Goal: Task Accomplishment & Management: Manage account settings

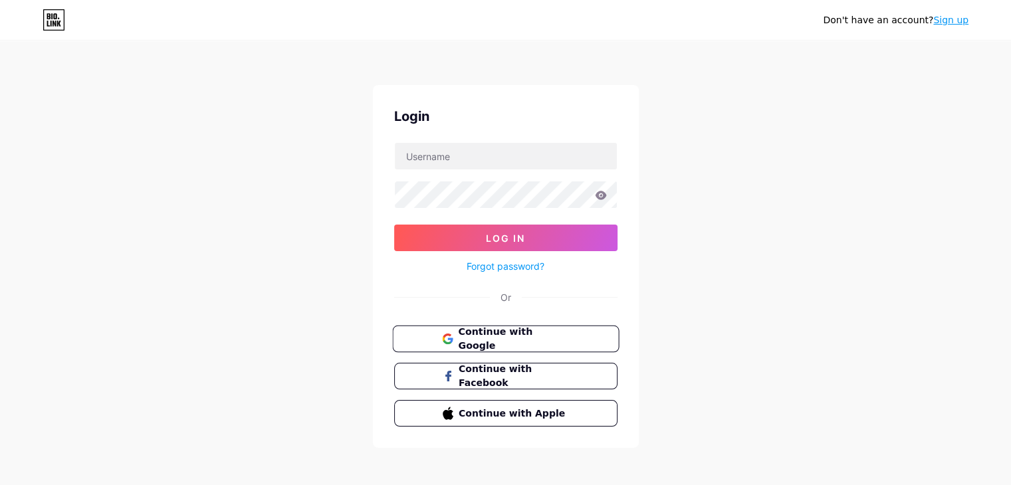
click at [491, 328] on button "Continue with Google" at bounding box center [505, 339] width 227 height 27
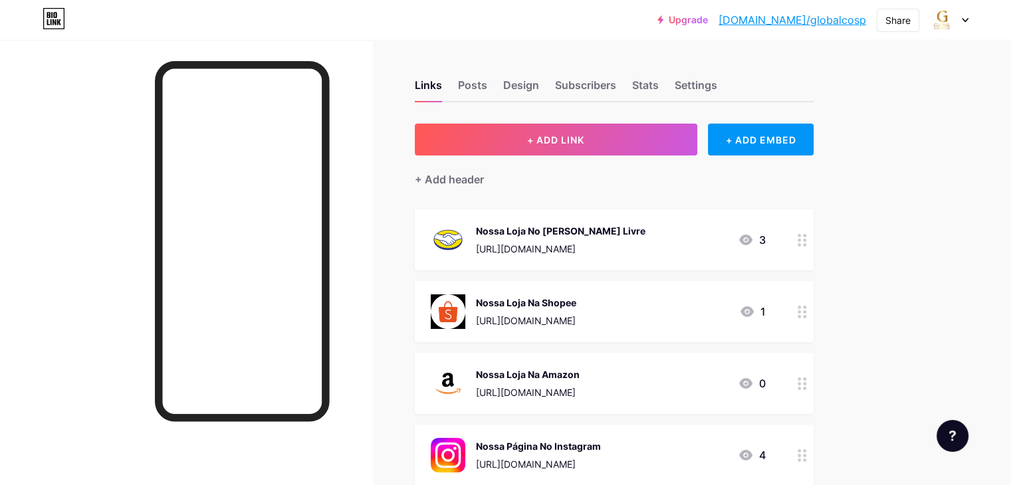
click at [814, 309] on div "Nossa Loja Na Shopee [URL][DOMAIN_NAME] 1" at bounding box center [614, 311] width 399 height 61
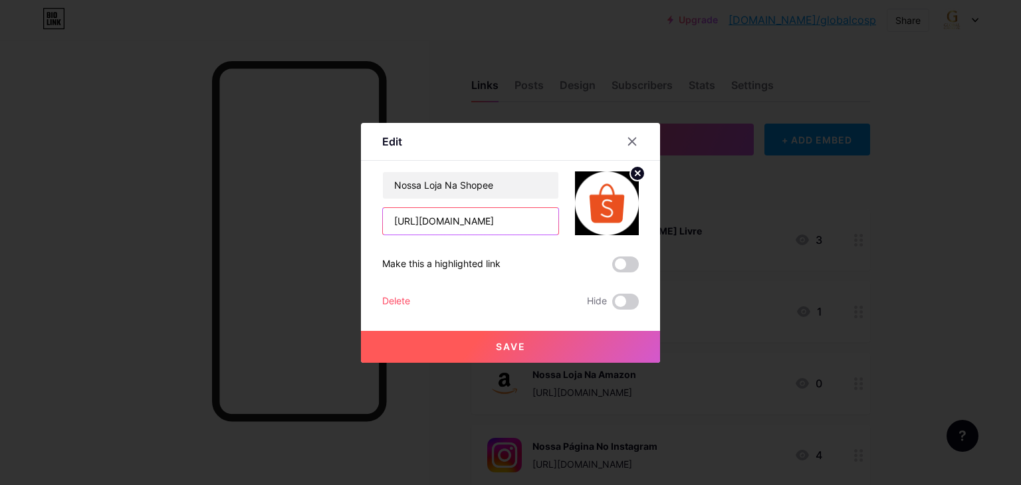
click at [487, 221] on input "[URL][DOMAIN_NAME]" at bounding box center [471, 221] width 176 height 27
paste input ".comercial?entryPoint=ShopBySearch&searchKeyword=global%20"
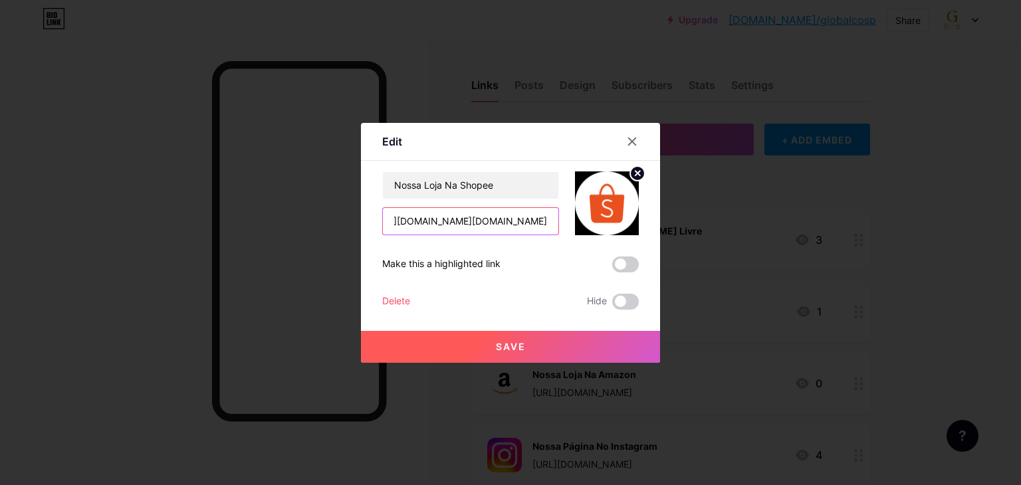
type input "[URL][DOMAIN_NAME][DOMAIN_NAME]"
click at [543, 346] on button "Save" at bounding box center [510, 347] width 299 height 32
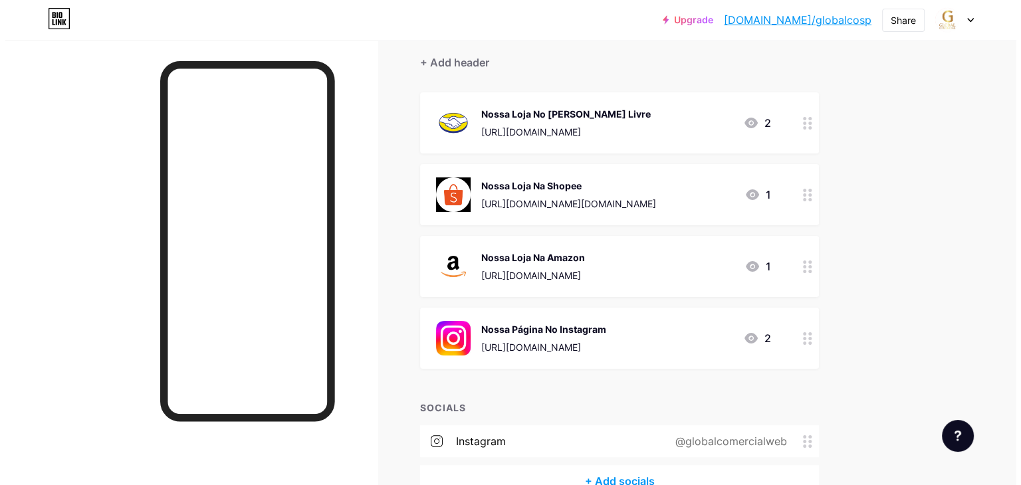
scroll to position [122, 0]
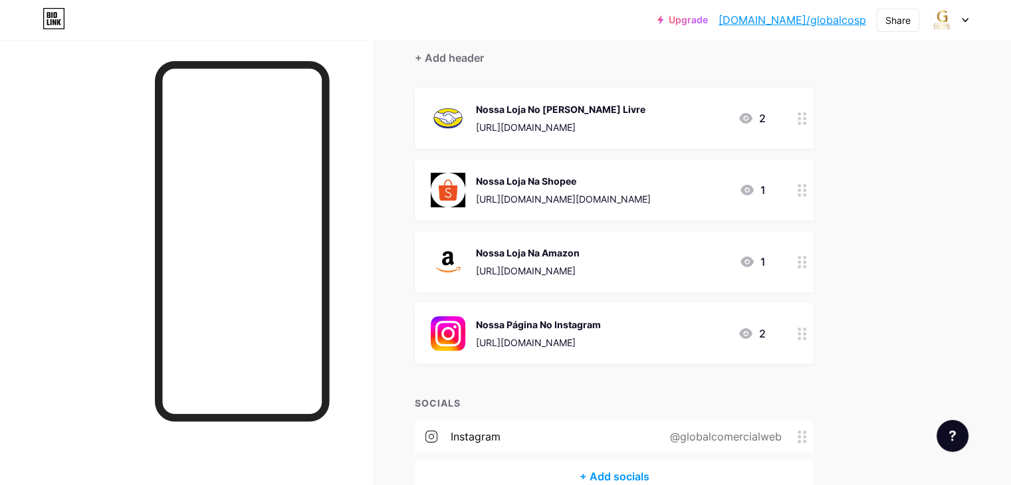
click at [601, 328] on div "Nossa Página No Instagram" at bounding box center [538, 325] width 125 height 14
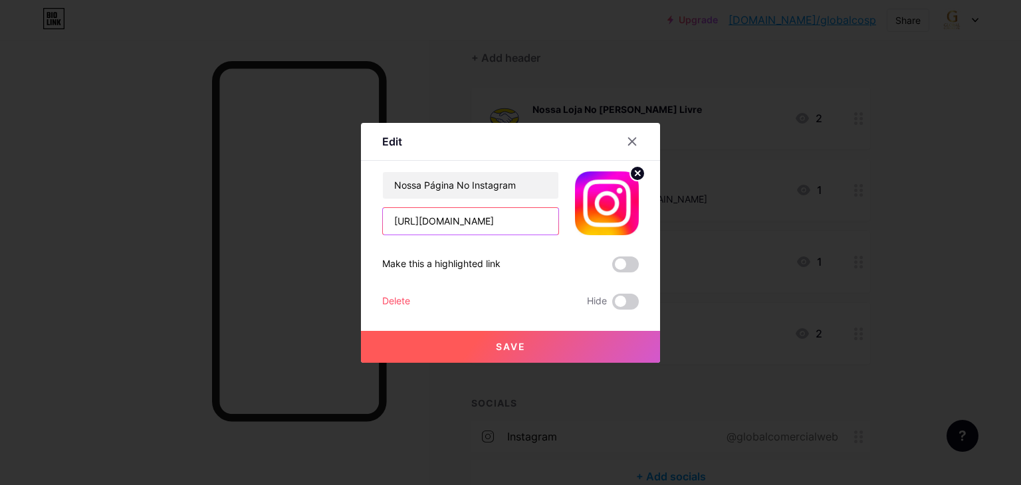
click at [453, 220] on input "[URL][DOMAIN_NAME]" at bounding box center [471, 221] width 176 height 27
paste input "ltda?utm_source=ig_web_button_share_sheet&igsh=ZDNlZDc0MzIxNw=="
type input "[URL][DOMAIN_NAME]"
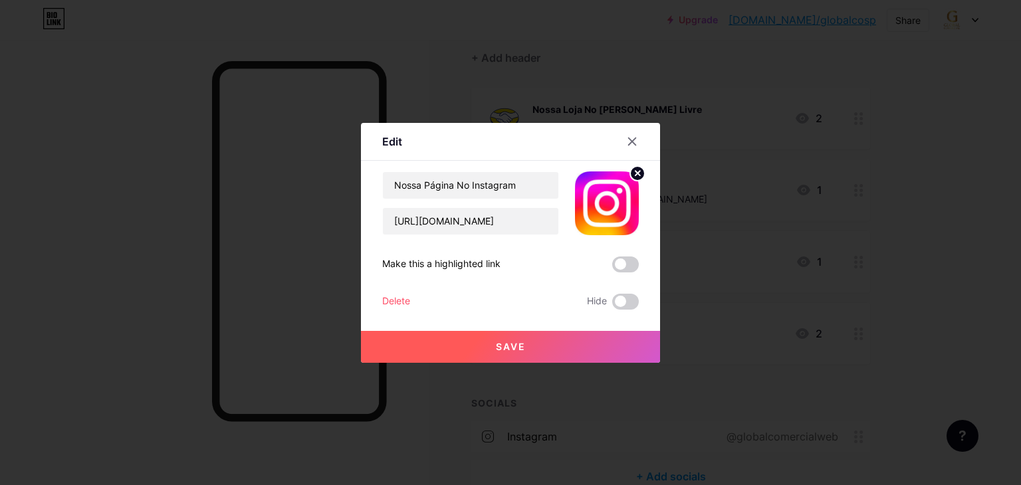
click at [510, 346] on span "Save" at bounding box center [511, 346] width 30 height 11
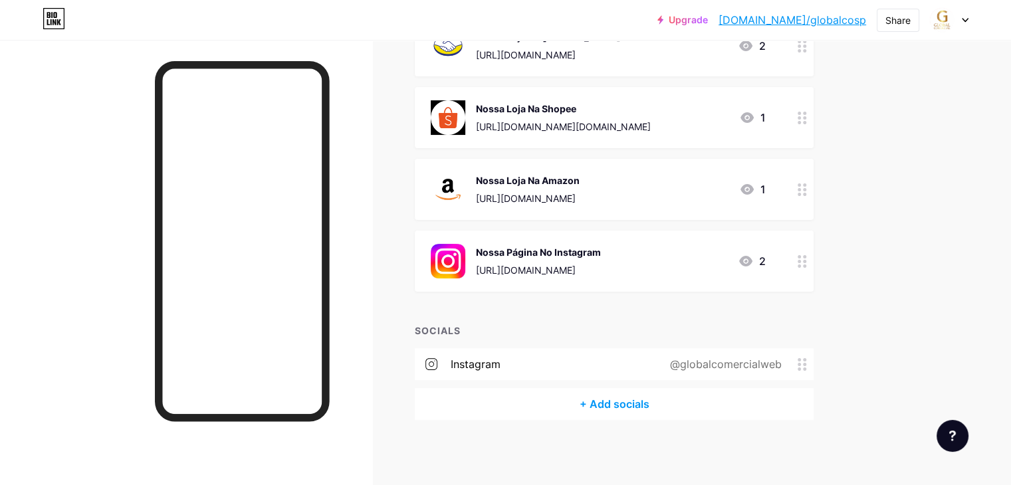
scroll to position [0, 0]
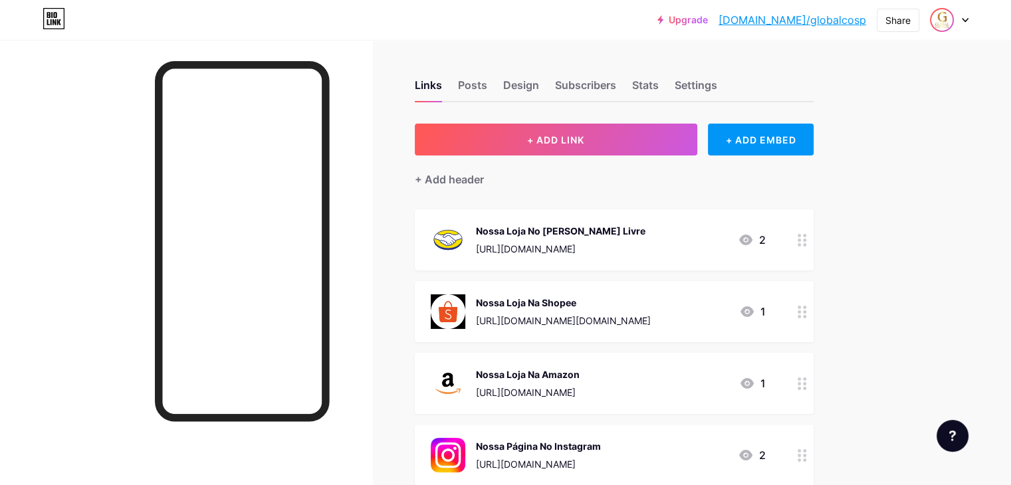
click at [942, 15] on img at bounding box center [941, 19] width 21 height 21
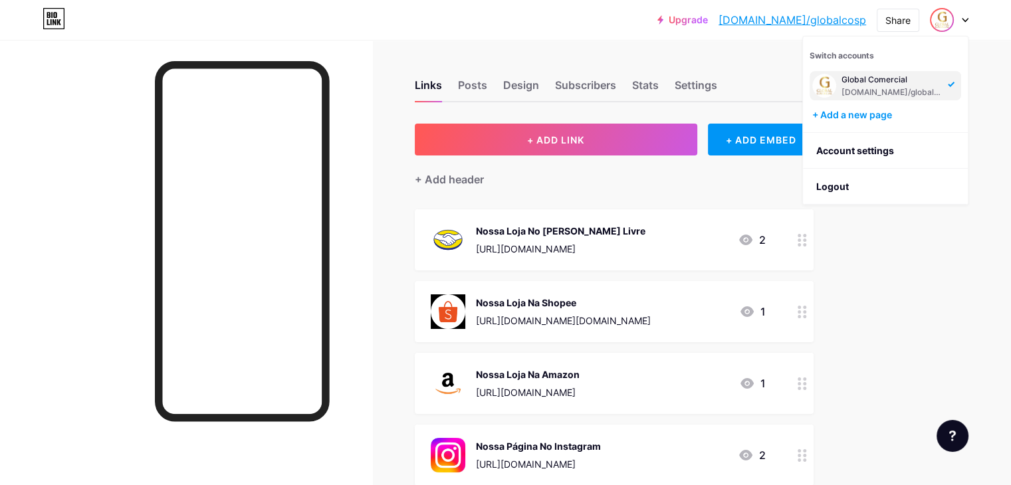
click at [878, 89] on div "[DOMAIN_NAME]/globalcosp" at bounding box center [893, 92] width 102 height 11
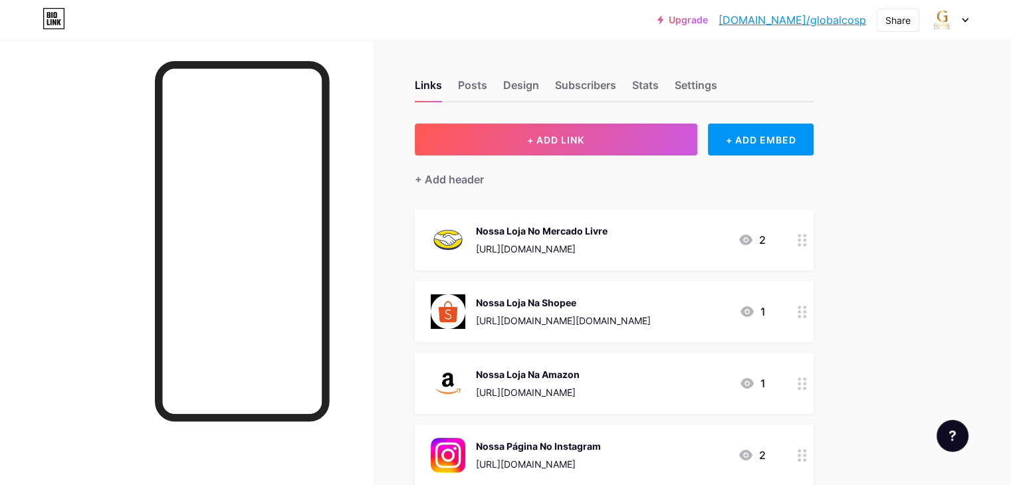
click at [935, 35] on div "Upgrade [DOMAIN_NAME]/global... [DOMAIN_NAME]/globalcosp Share Switch accounts …" at bounding box center [505, 20] width 1011 height 40
click at [946, 28] on img at bounding box center [941, 19] width 21 height 21
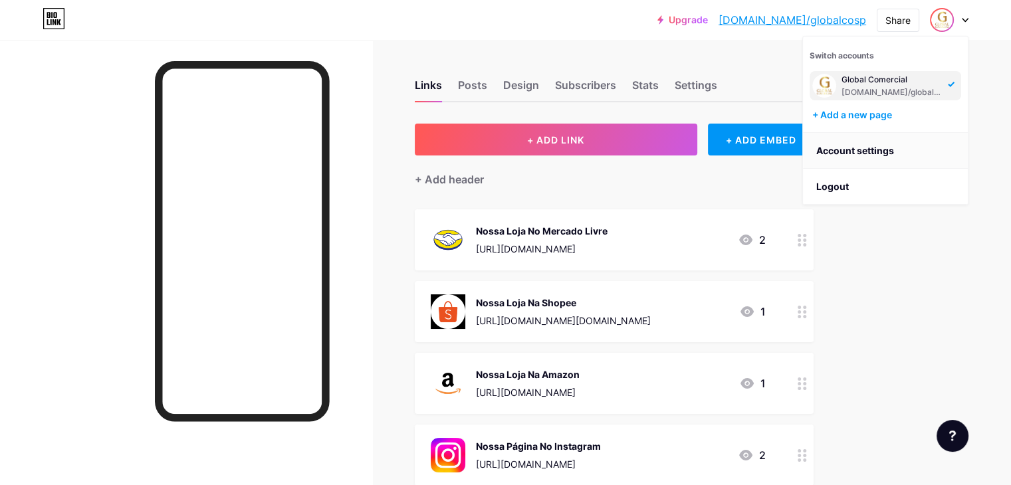
click at [889, 151] on link "Account settings" at bounding box center [885, 151] width 165 height 36
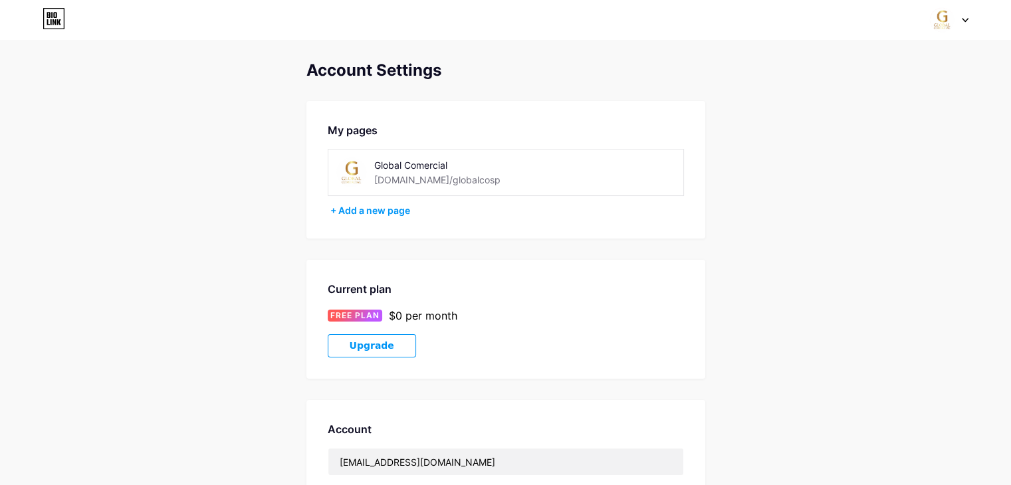
click at [333, 171] on div "Global Comercial bio.link/globalcosp" at bounding box center [506, 172] width 356 height 47
click at [349, 180] on img at bounding box center [351, 173] width 30 height 30
click at [359, 178] on img at bounding box center [351, 173] width 30 height 30
click at [346, 166] on img at bounding box center [351, 173] width 30 height 30
click at [384, 204] on div "+ Add a new page" at bounding box center [507, 210] width 354 height 13
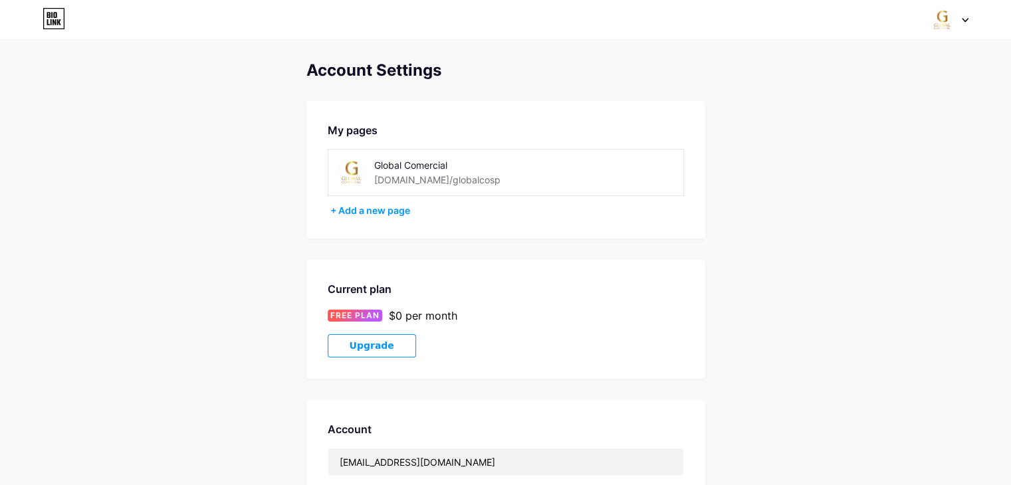
click at [955, 11] on span at bounding box center [941, 19] width 25 height 25
click at [62, 22] on icon at bounding box center [54, 18] width 23 height 21
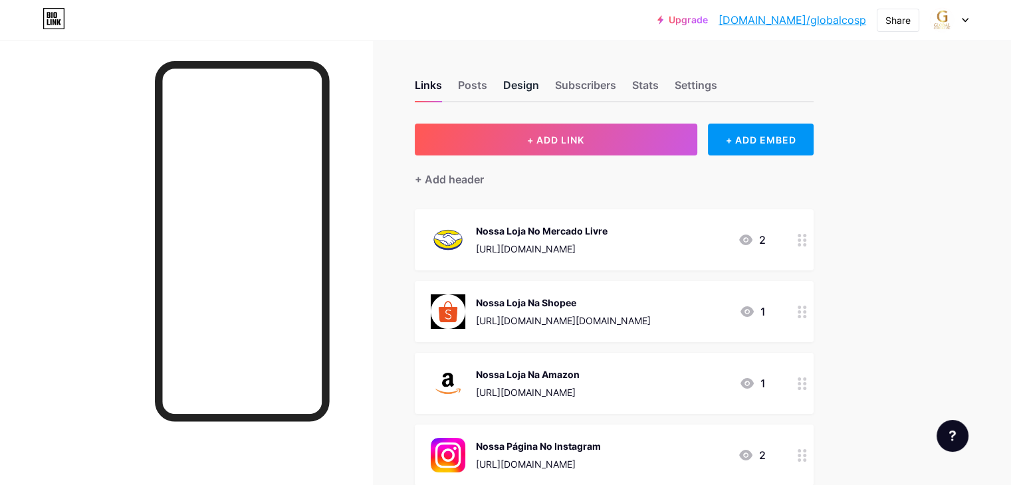
click at [539, 88] on div "Design" at bounding box center [521, 89] width 36 height 24
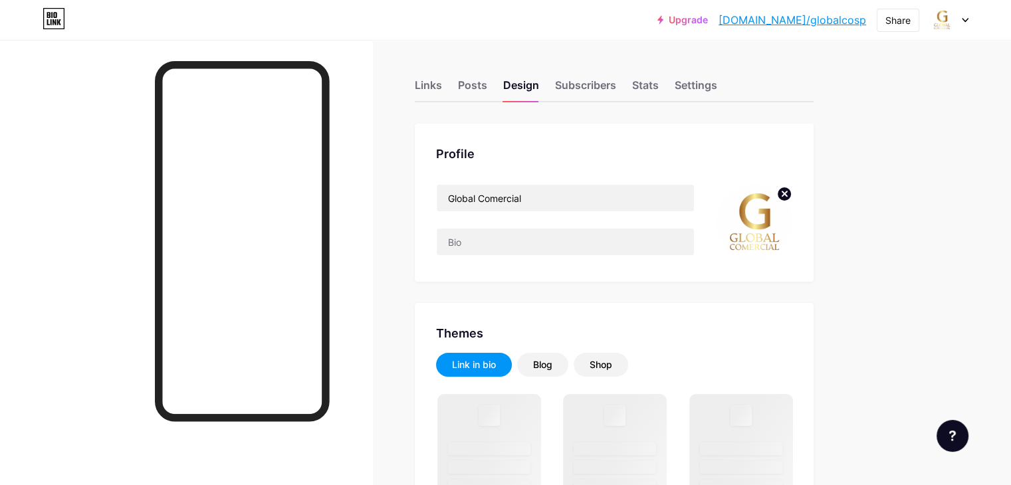
click at [793, 217] on img at bounding box center [754, 222] width 76 height 76
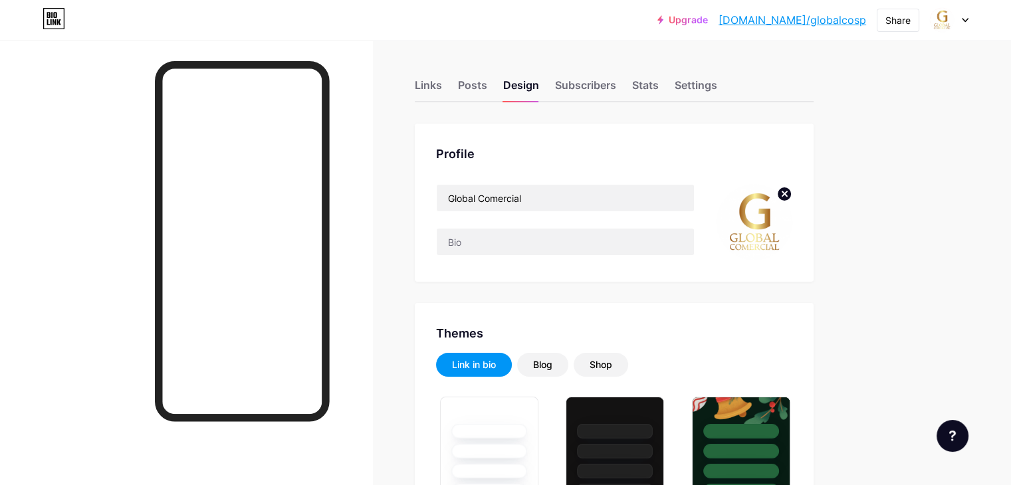
click at [792, 199] on circle at bounding box center [784, 194] width 15 height 15
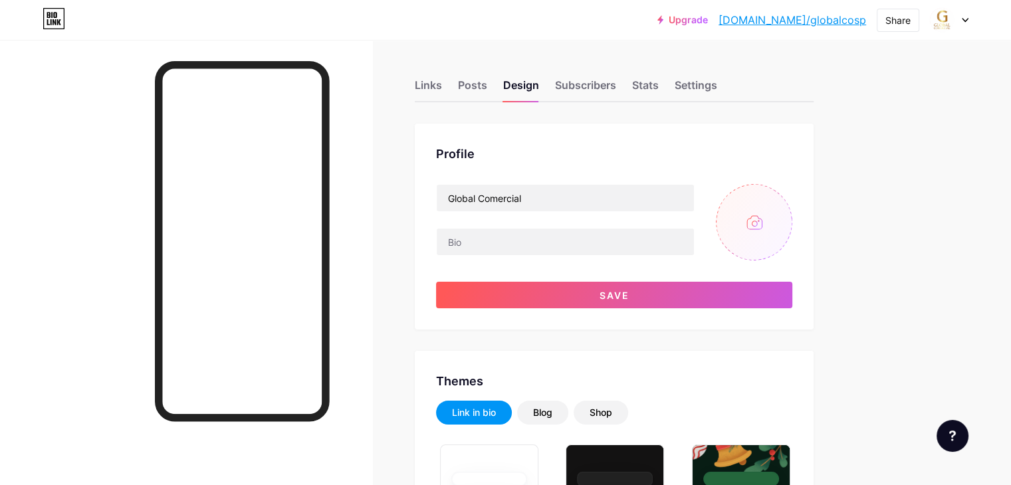
click at [793, 221] on input "file" at bounding box center [754, 222] width 76 height 76
type input "C:\fakepath\logo global comercial.jpg"
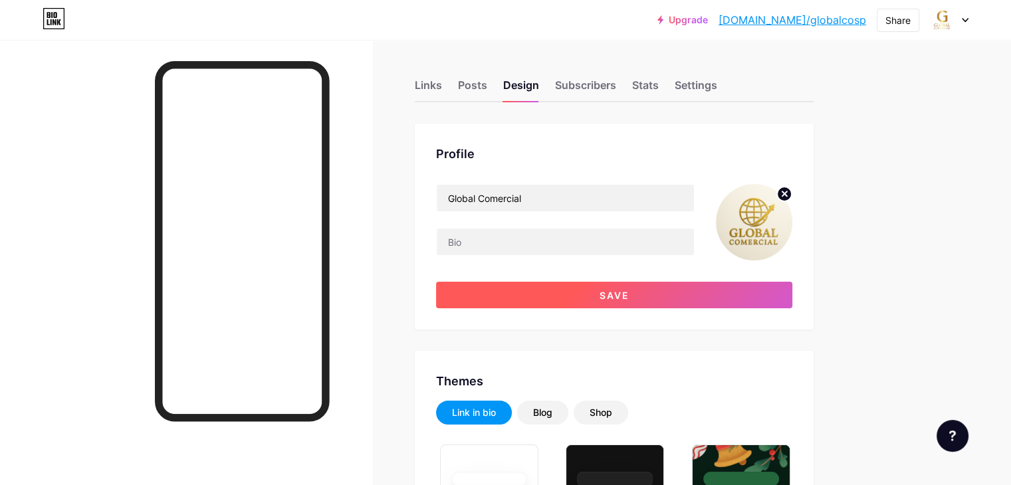
click at [777, 289] on button "Save" at bounding box center [614, 295] width 356 height 27
type input "#ffffff"
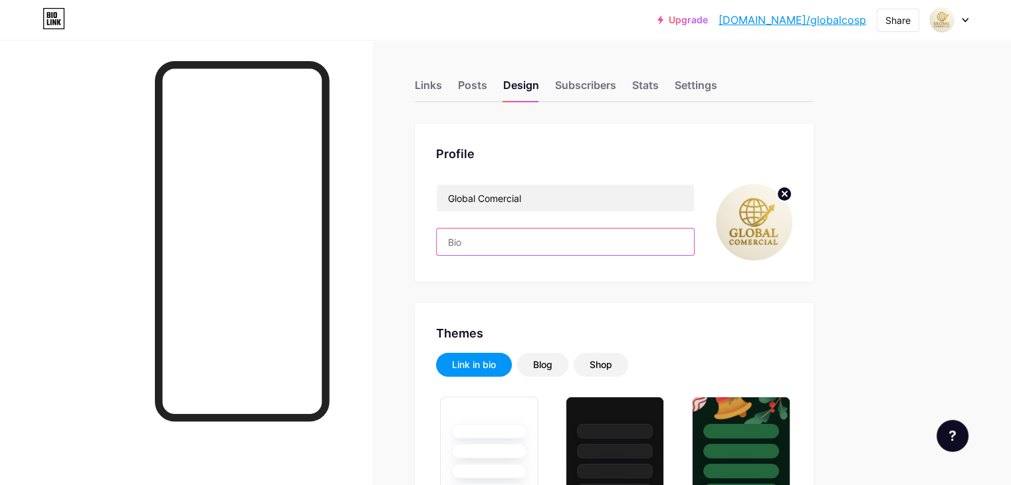
click at [694, 235] on input "text" at bounding box center [565, 242] width 257 height 27
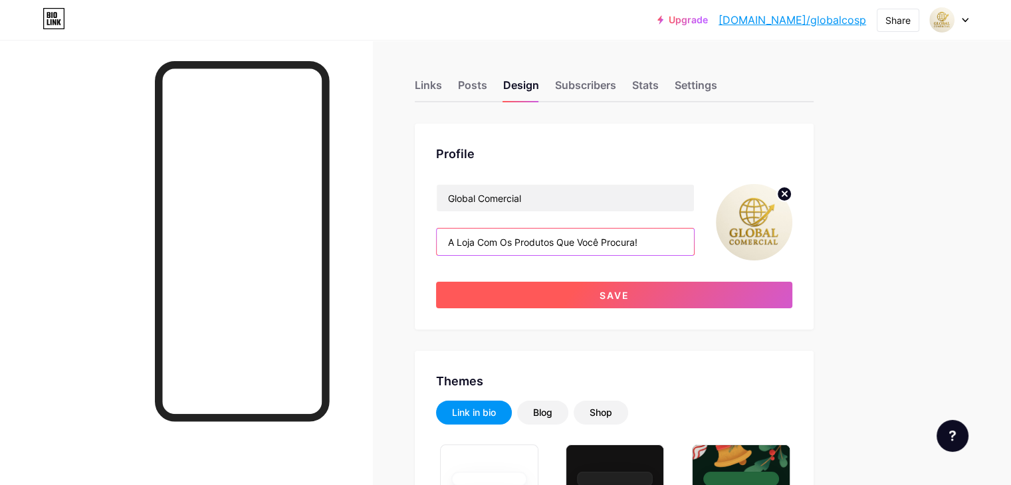
type input "A Loja Com Os Produtos Que Você Procura!"
click at [690, 298] on button "Save" at bounding box center [614, 295] width 356 height 27
type input "#ffffff"
